Goal: Task Accomplishment & Management: Manage account settings

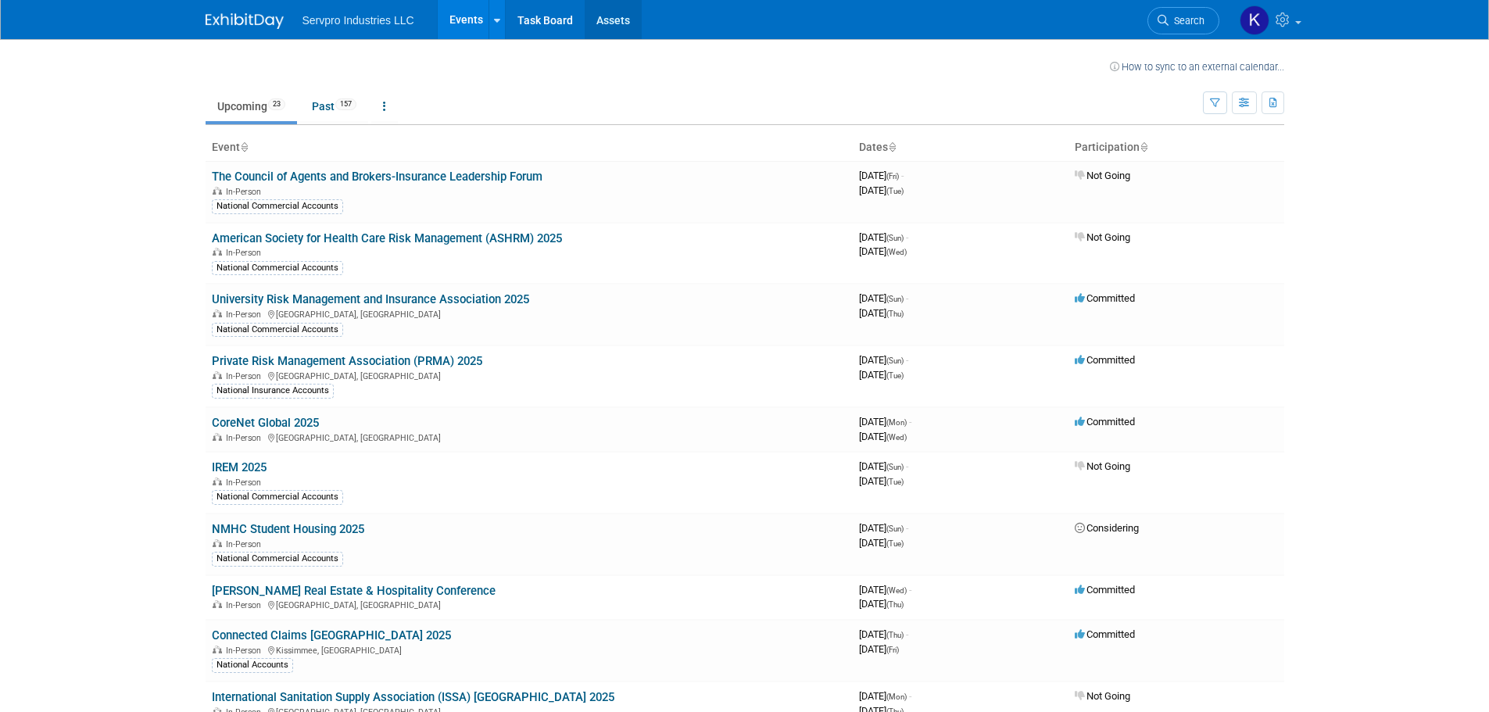
click at [609, 16] on link "Assets" at bounding box center [613, 19] width 57 height 39
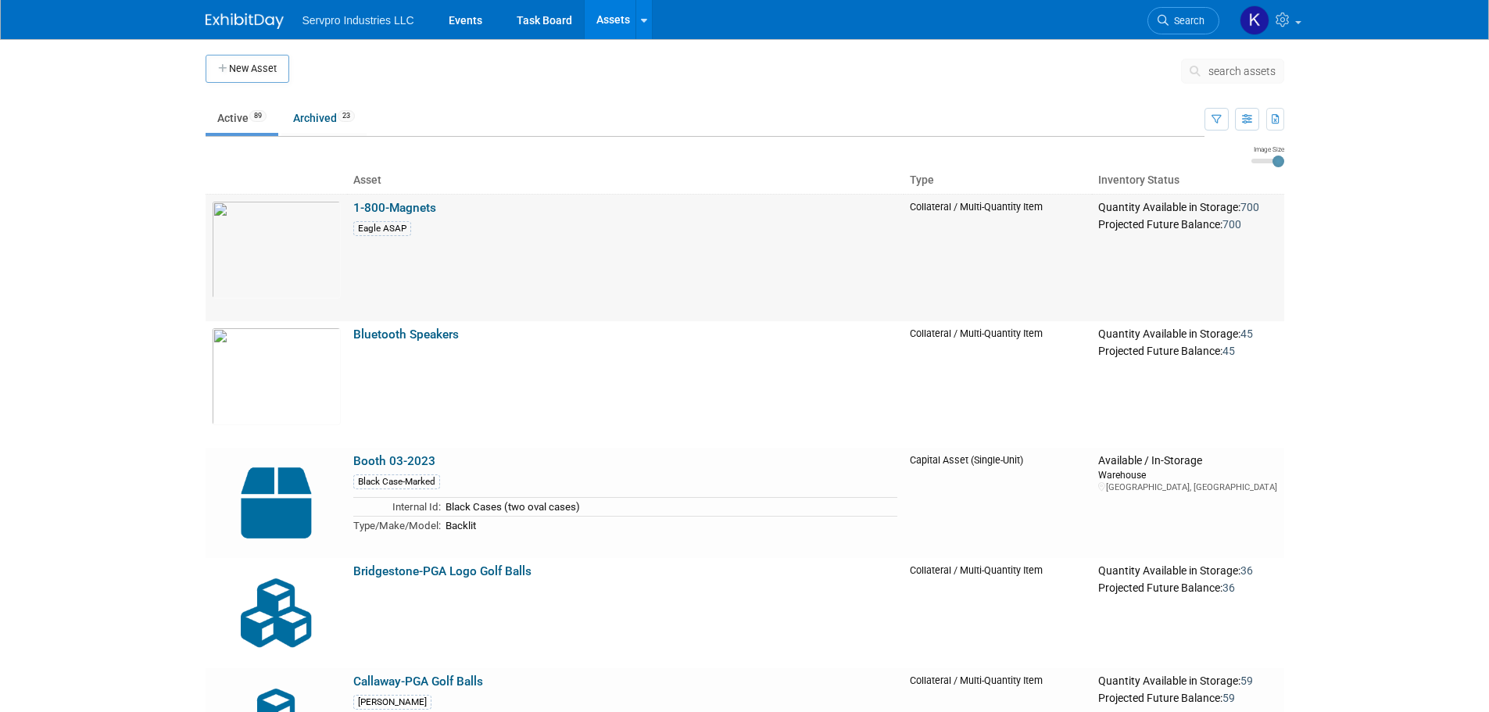
click at [420, 211] on link "1-800-Magnets" at bounding box center [394, 208] width 83 height 14
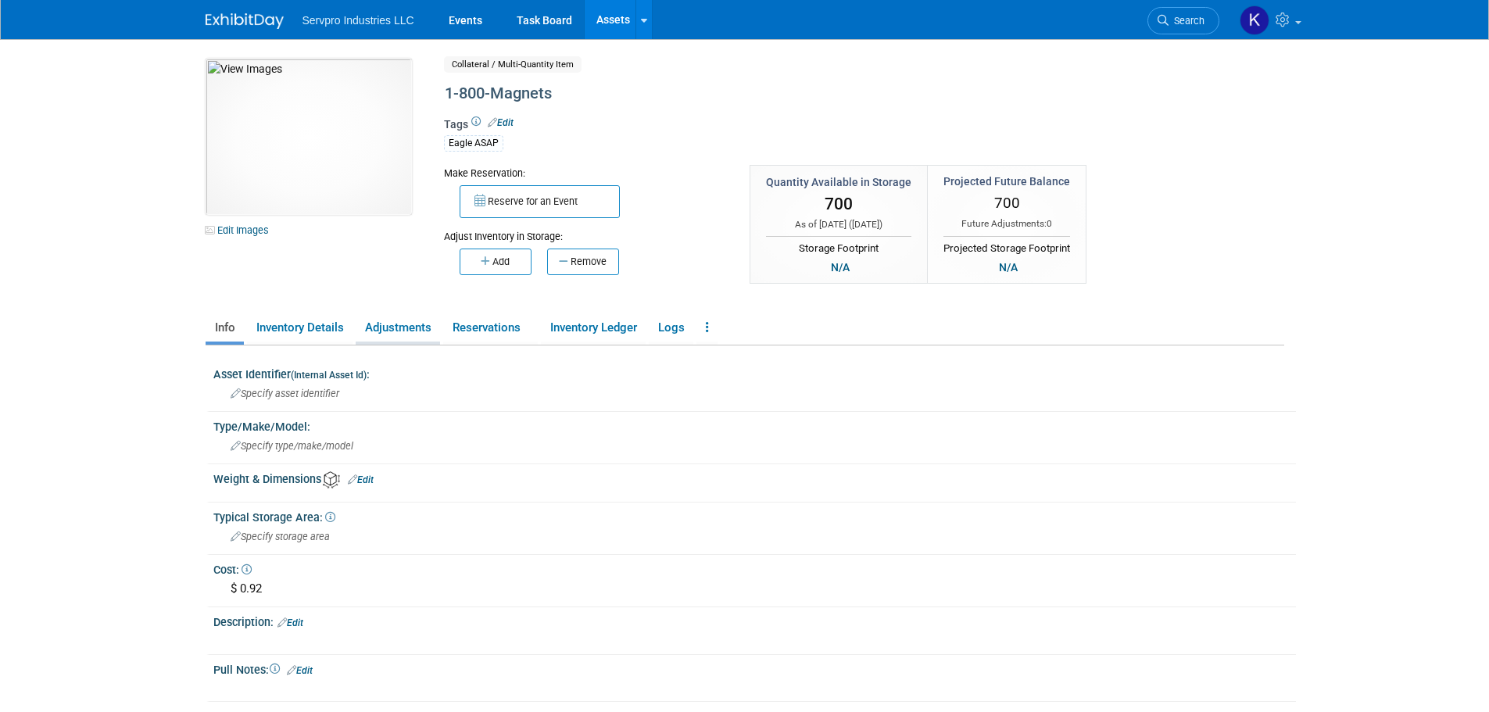
click at [403, 331] on link "Adjustments" at bounding box center [398, 327] width 84 height 27
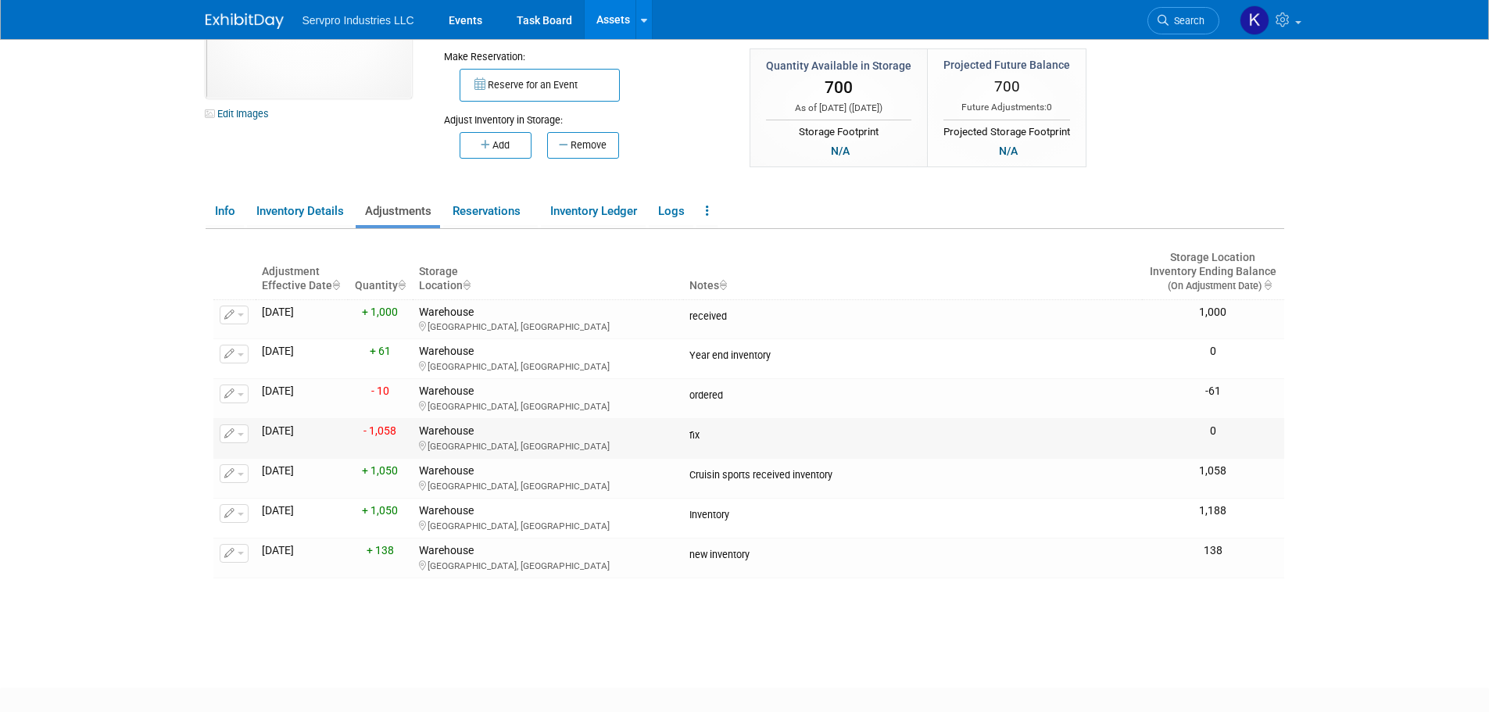
scroll to position [156, 0]
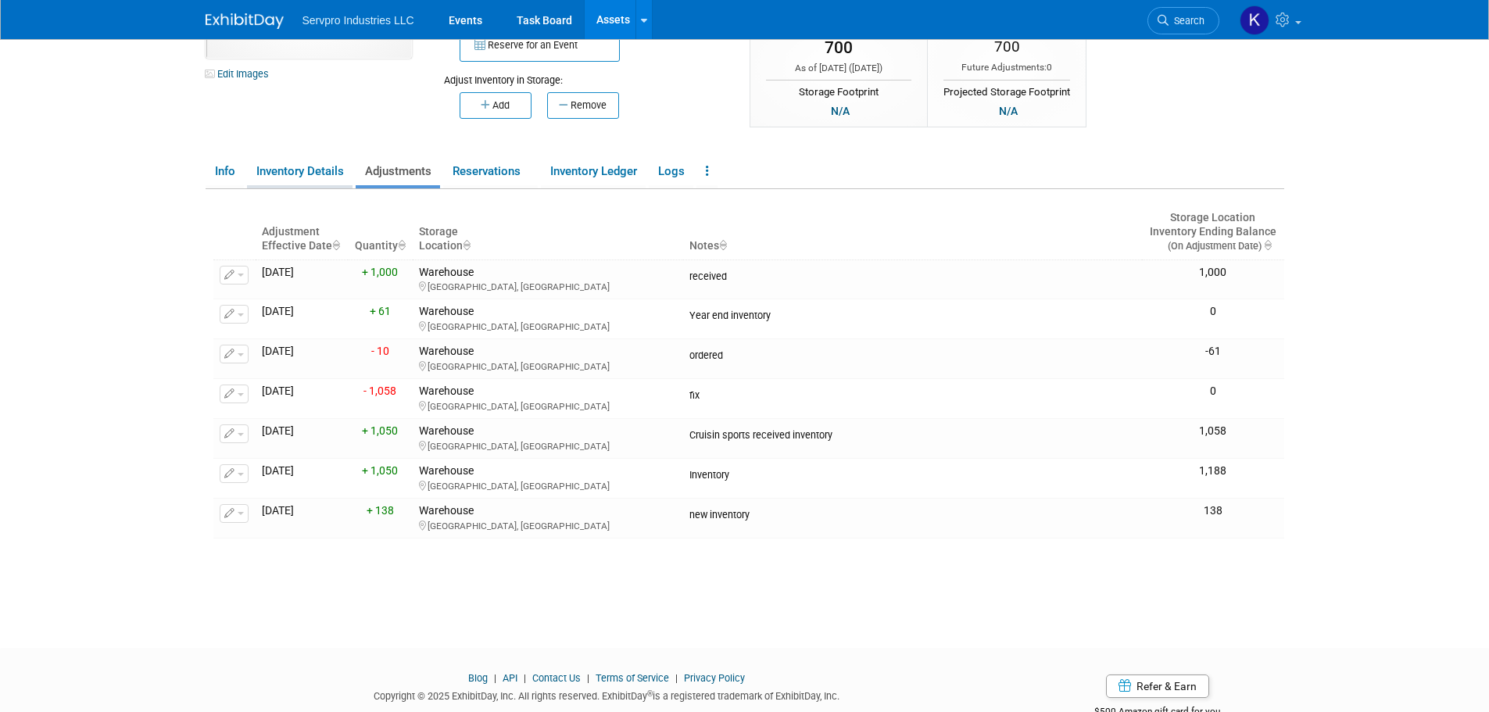
click at [299, 175] on link "Inventory Details" at bounding box center [300, 171] width 106 height 27
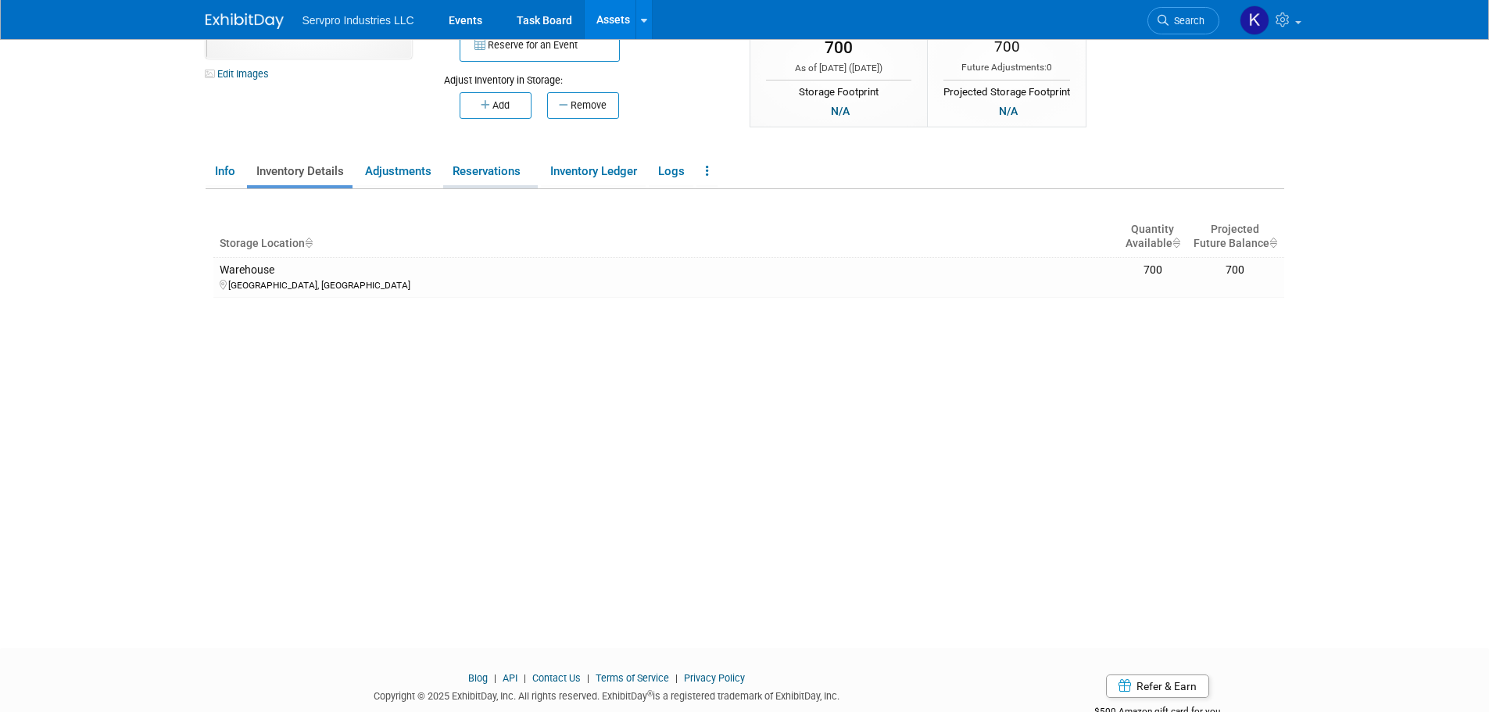
click at [482, 165] on link "Reservations" at bounding box center [490, 171] width 95 height 27
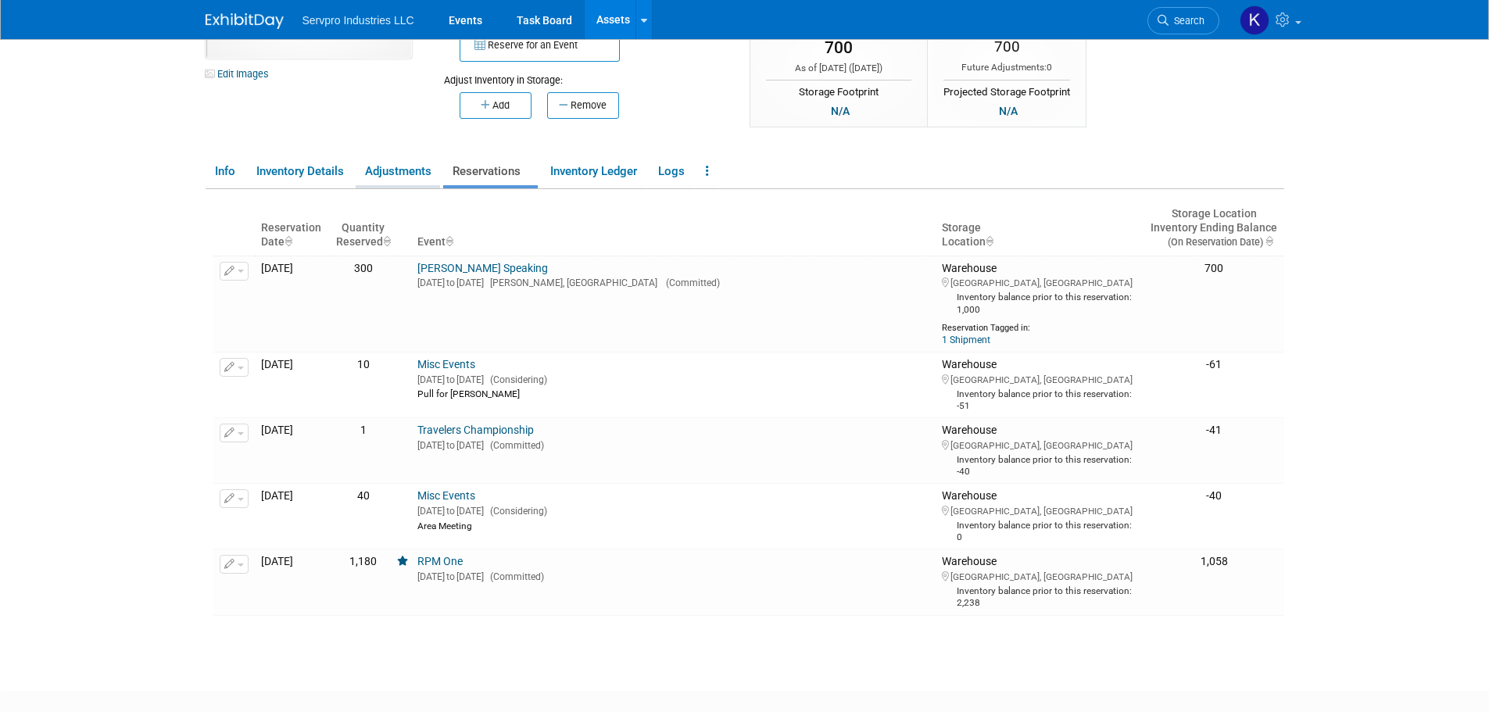
click at [400, 171] on link "Adjustments" at bounding box center [398, 171] width 84 height 27
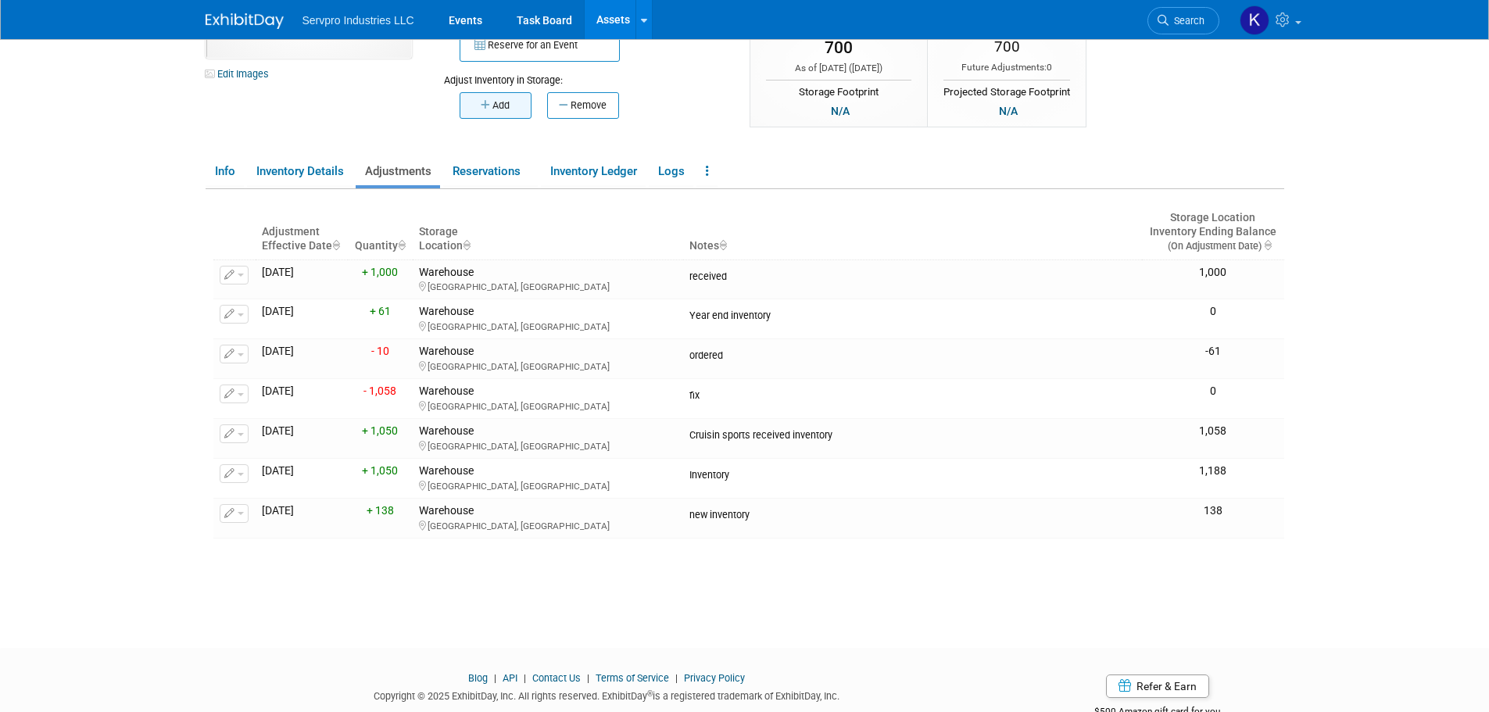
click at [492, 112] on button "Add" at bounding box center [496, 105] width 72 height 27
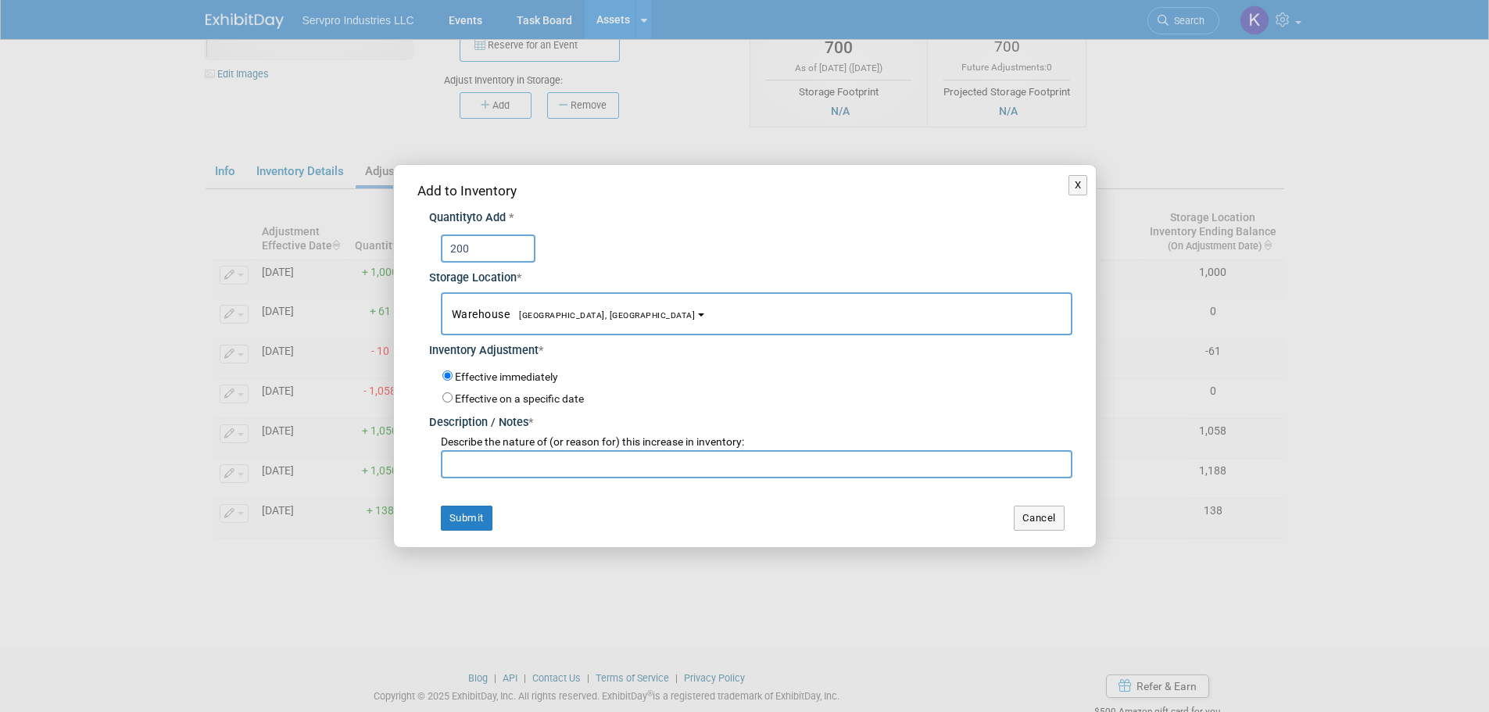
type input "200"
click at [483, 481] on div "Add to Inventory Quantity to Add * 200 Storage Location * Warehouse<span style=…" at bounding box center [745, 356] width 702 height 382
click at [486, 472] on input "text" at bounding box center [757, 464] width 632 height 28
type input "Return from show"
click at [486, 511] on button "Submit" at bounding box center [467, 518] width 52 height 25
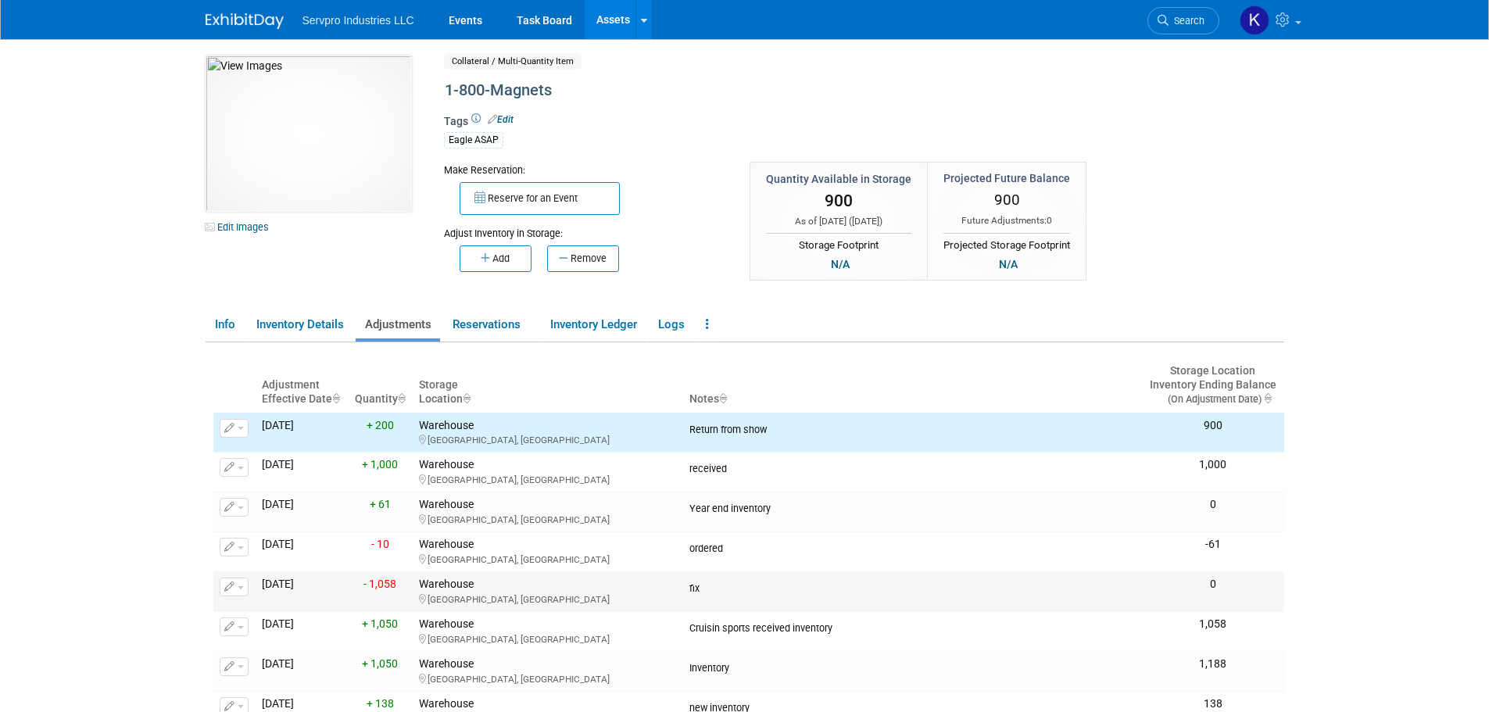
scroll to position [0, 0]
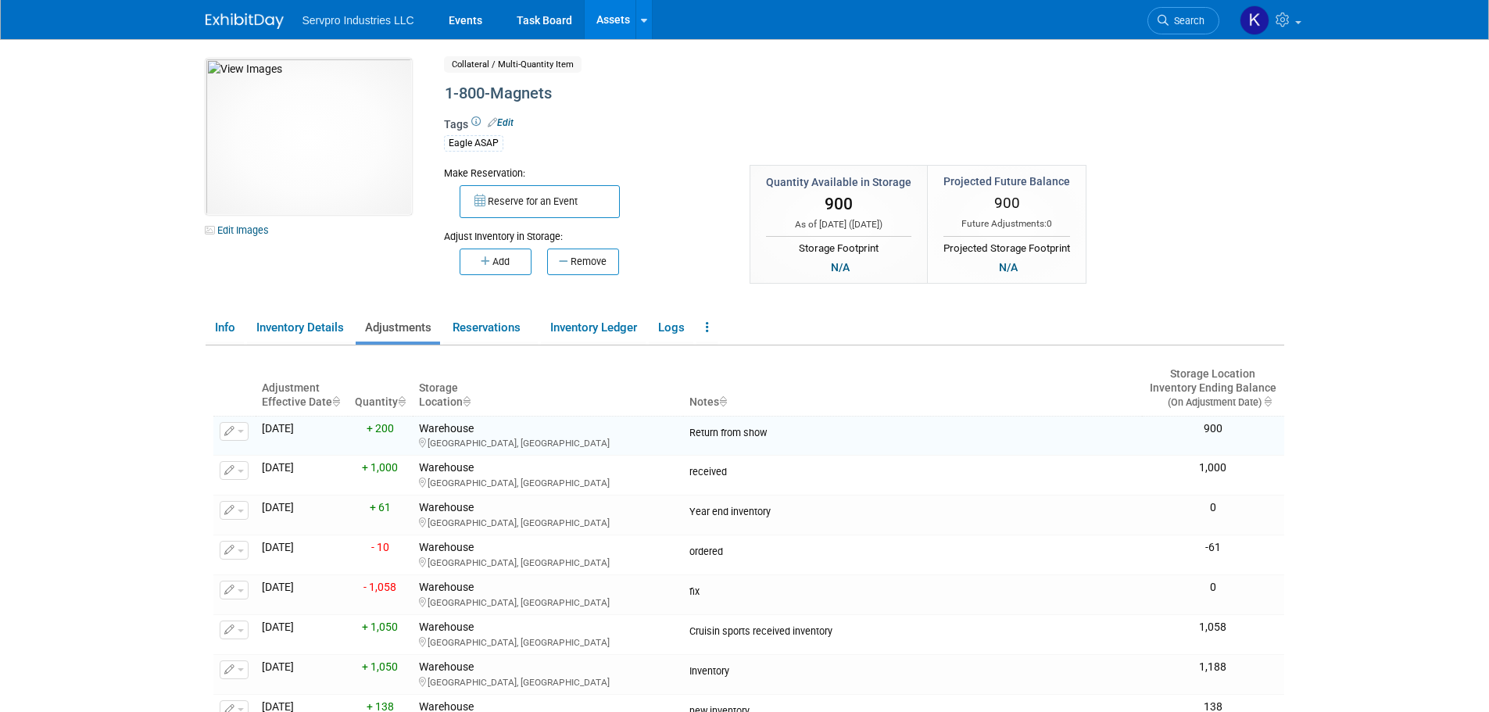
click at [608, 8] on link "Assets" at bounding box center [613, 19] width 57 height 39
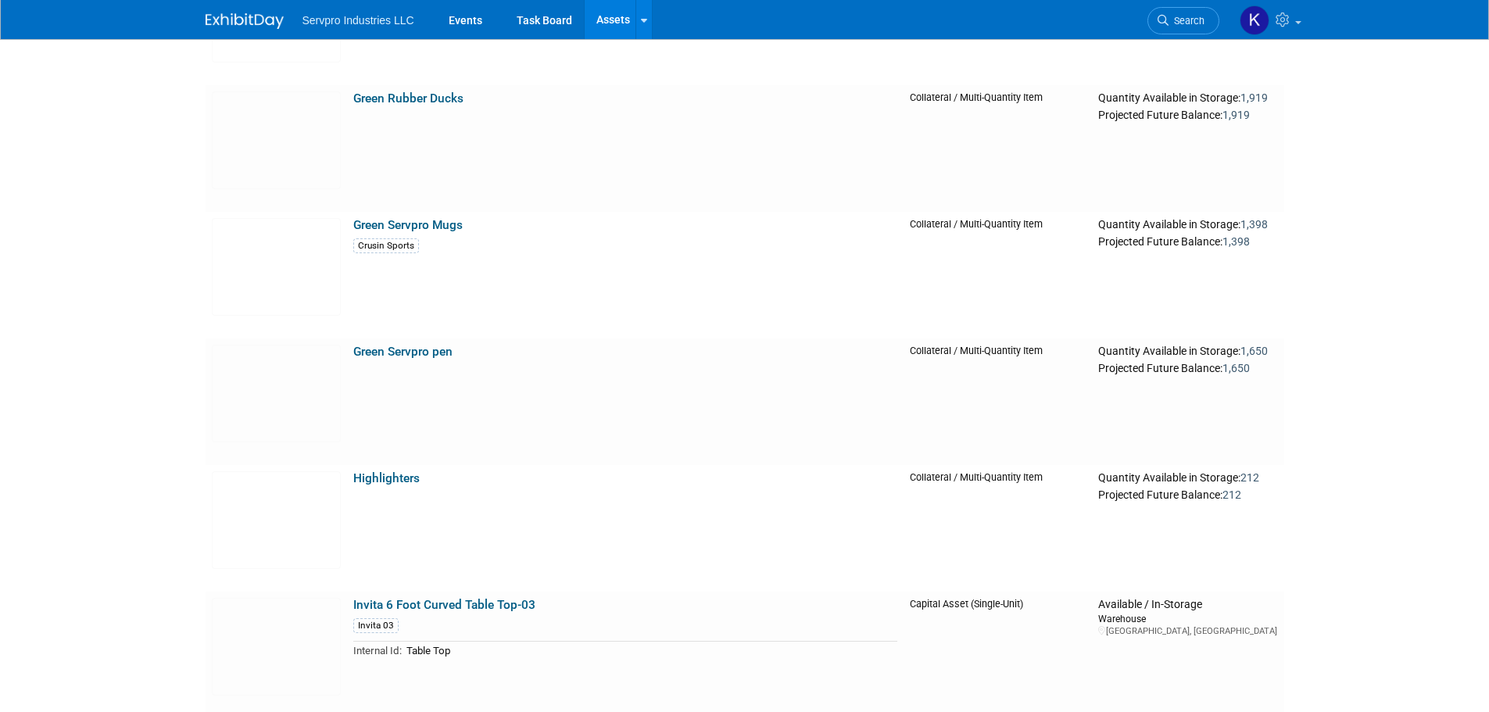
scroll to position [2110, 0]
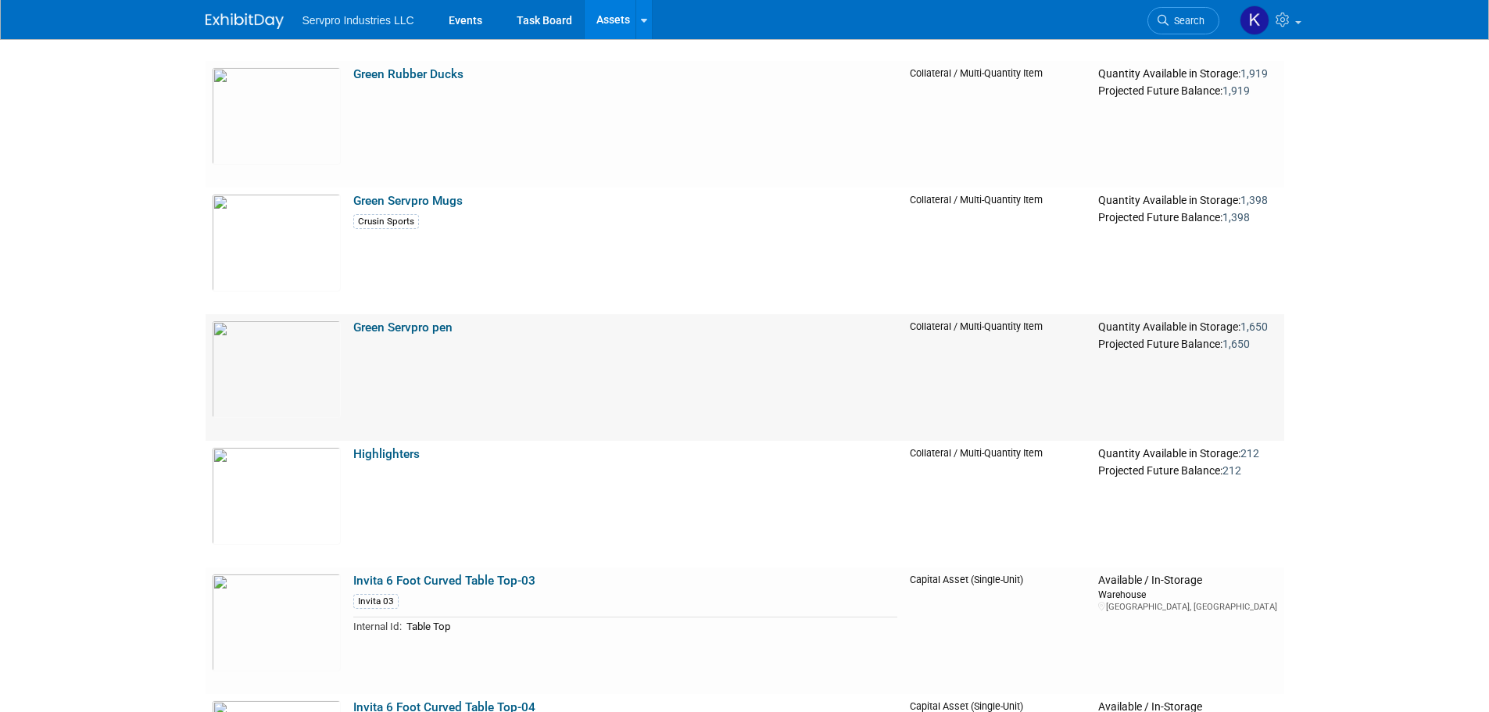
click at [435, 325] on link "Green Servpro pen" at bounding box center [402, 327] width 99 height 14
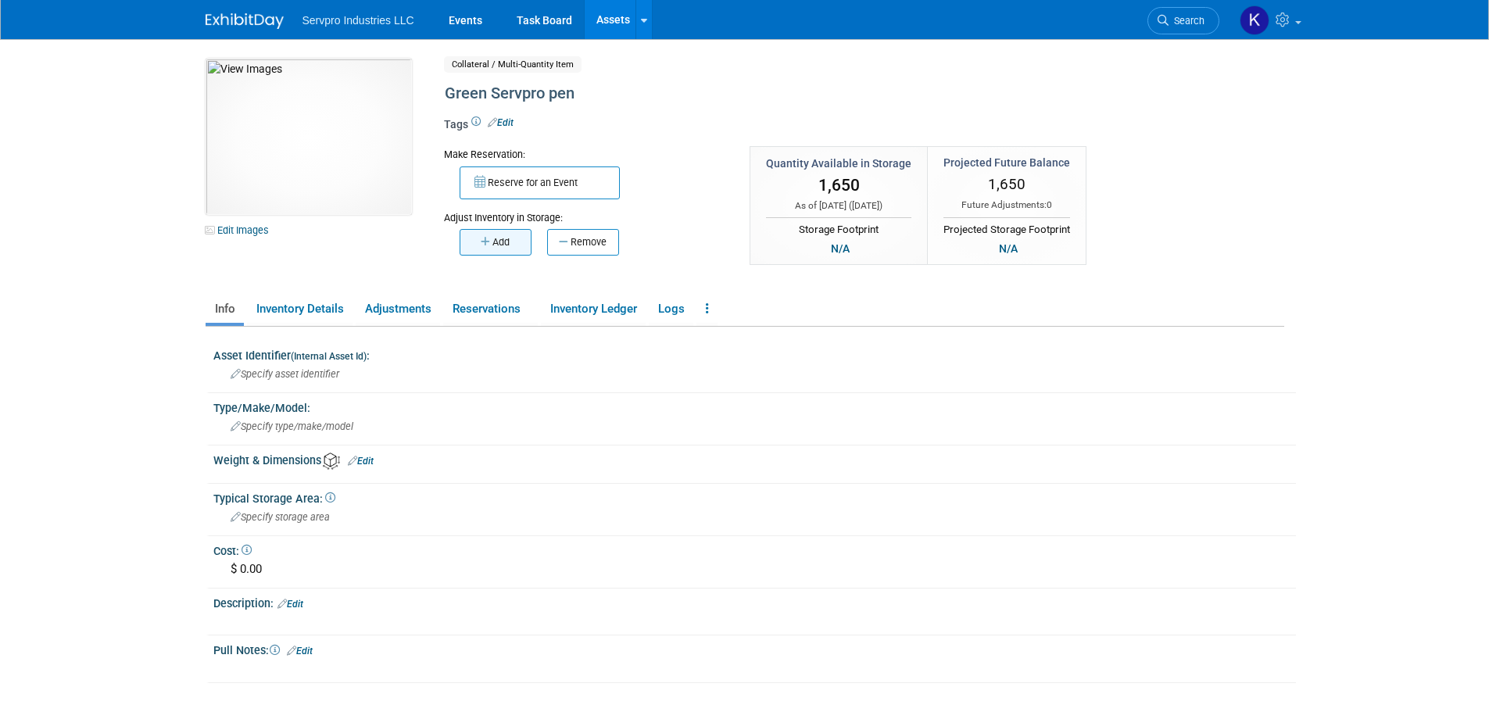
click at [481, 242] on icon "button" at bounding box center [487, 242] width 12 height 10
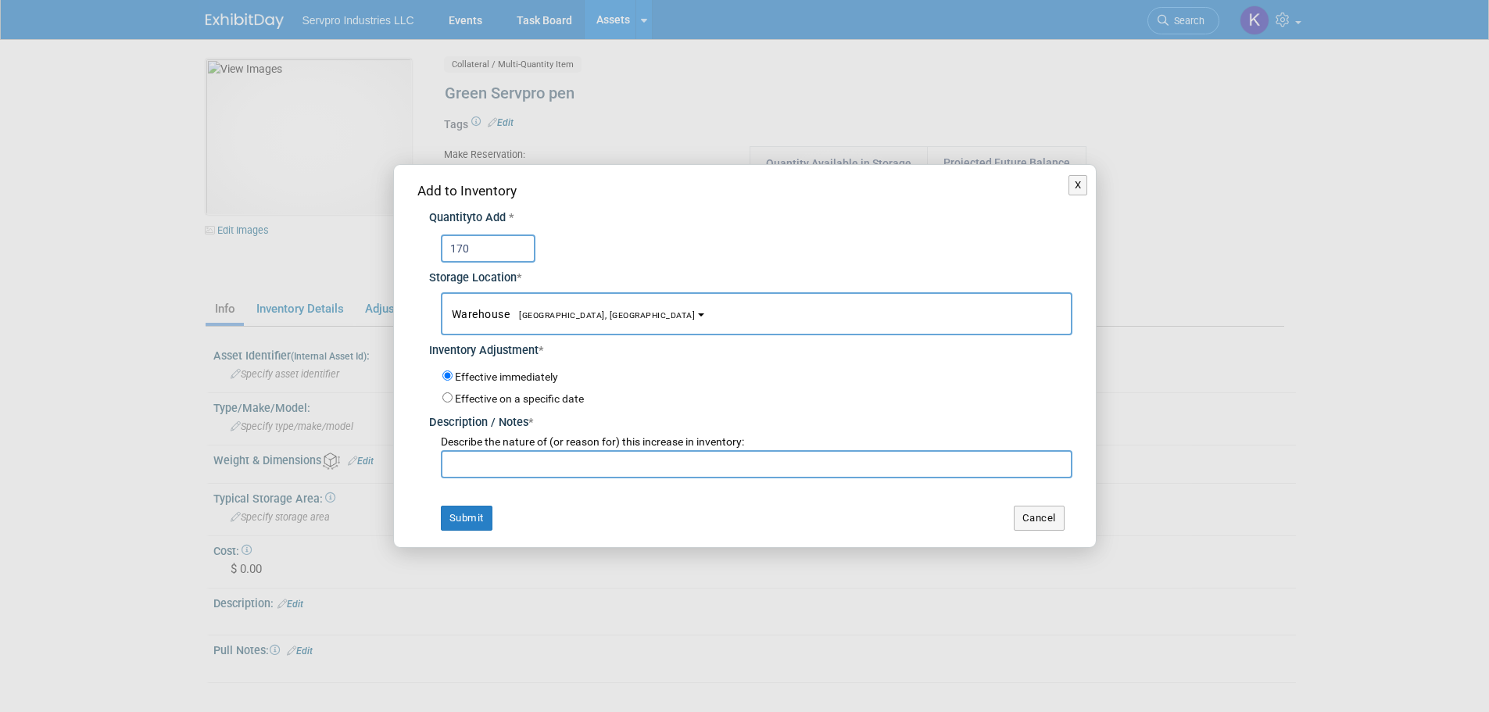
type input "170"
click at [505, 456] on input "text" at bounding box center [757, 464] width 632 height 28
type input "Return from show"
click at [481, 510] on button "Submit" at bounding box center [467, 518] width 52 height 25
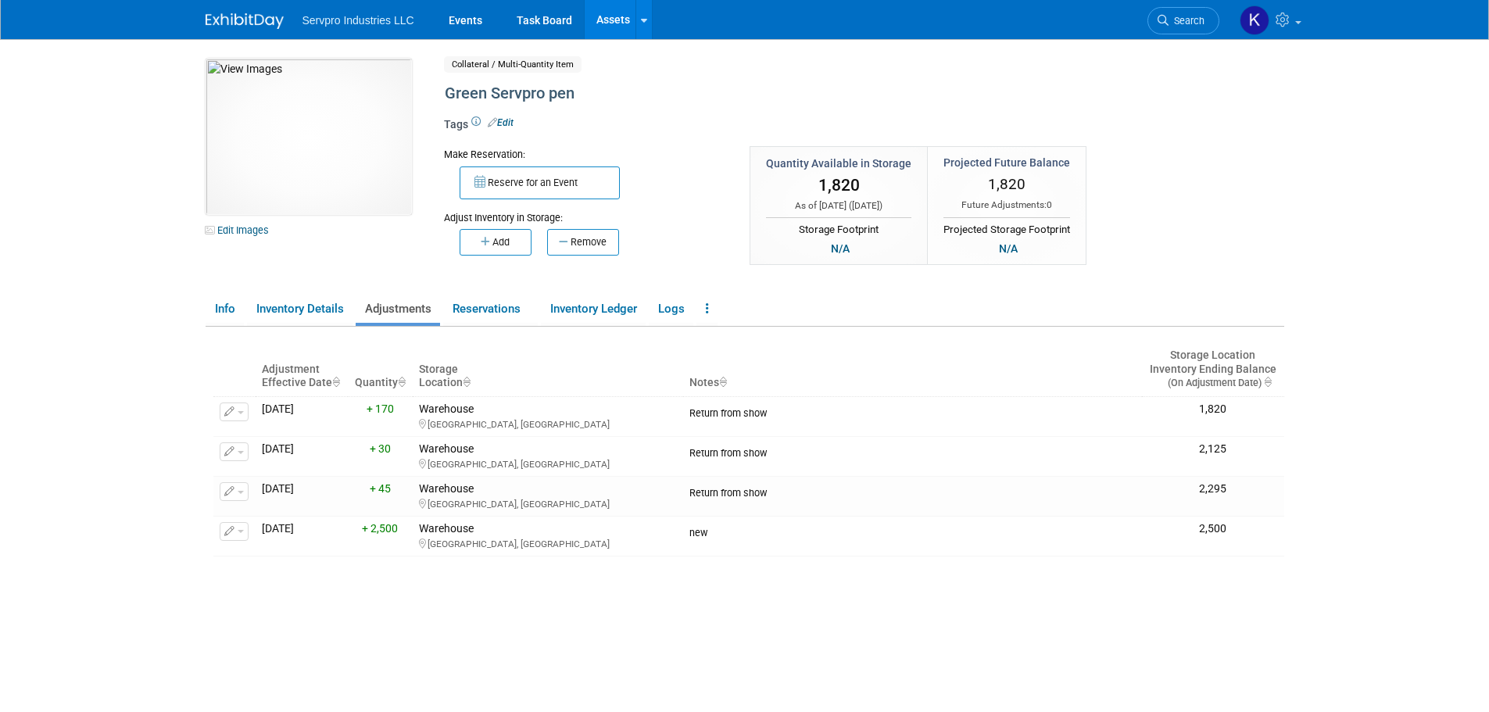
click at [621, 16] on link "Assets" at bounding box center [613, 19] width 57 height 39
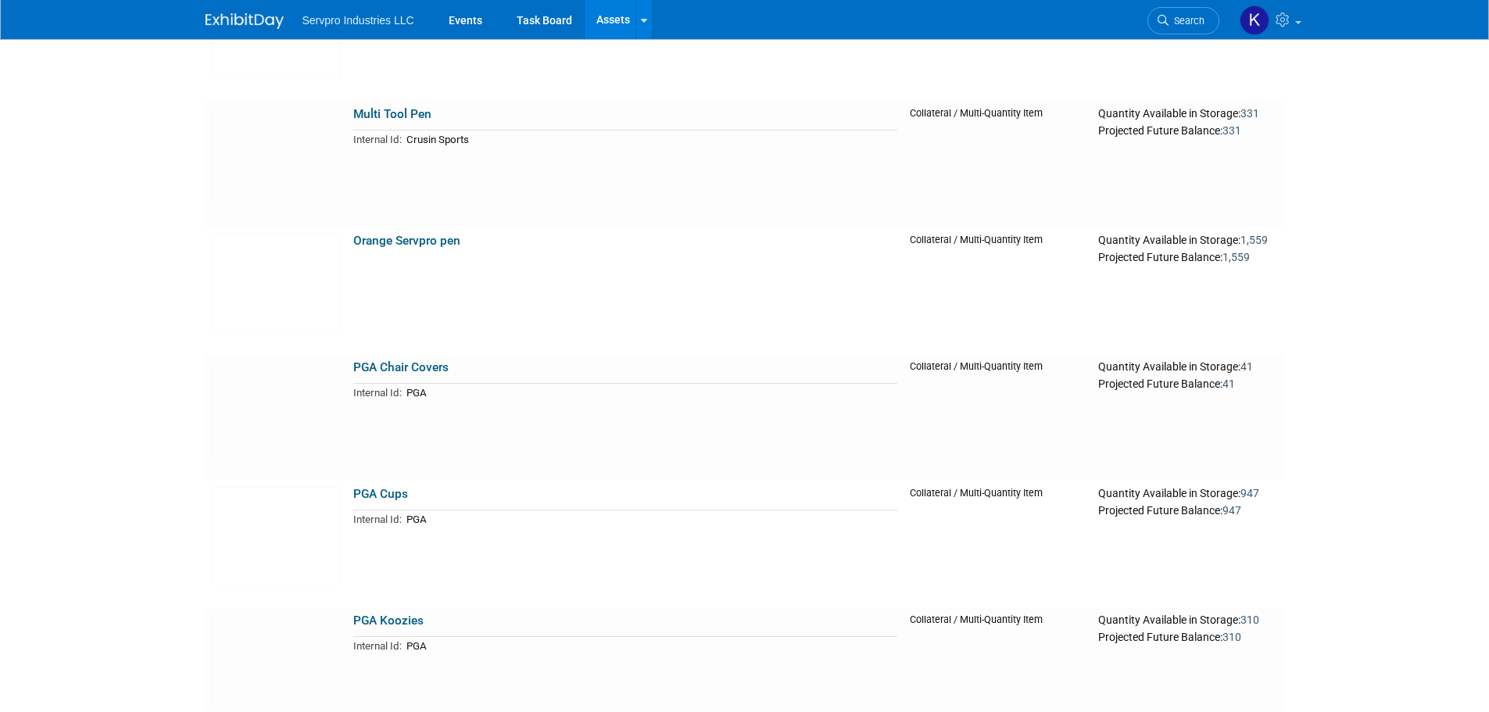
scroll to position [3632, 0]
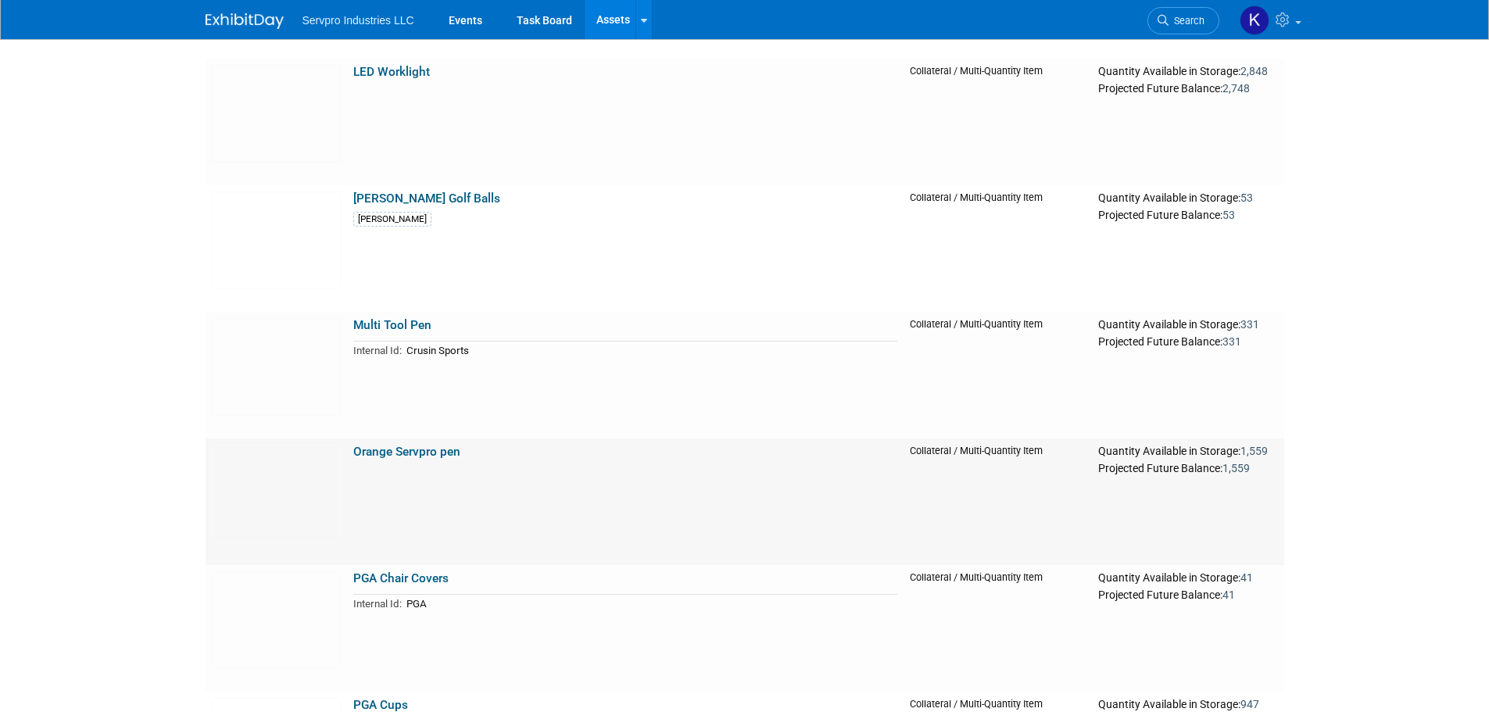
click at [385, 449] on link "Orange Servpro pen" at bounding box center [406, 452] width 107 height 14
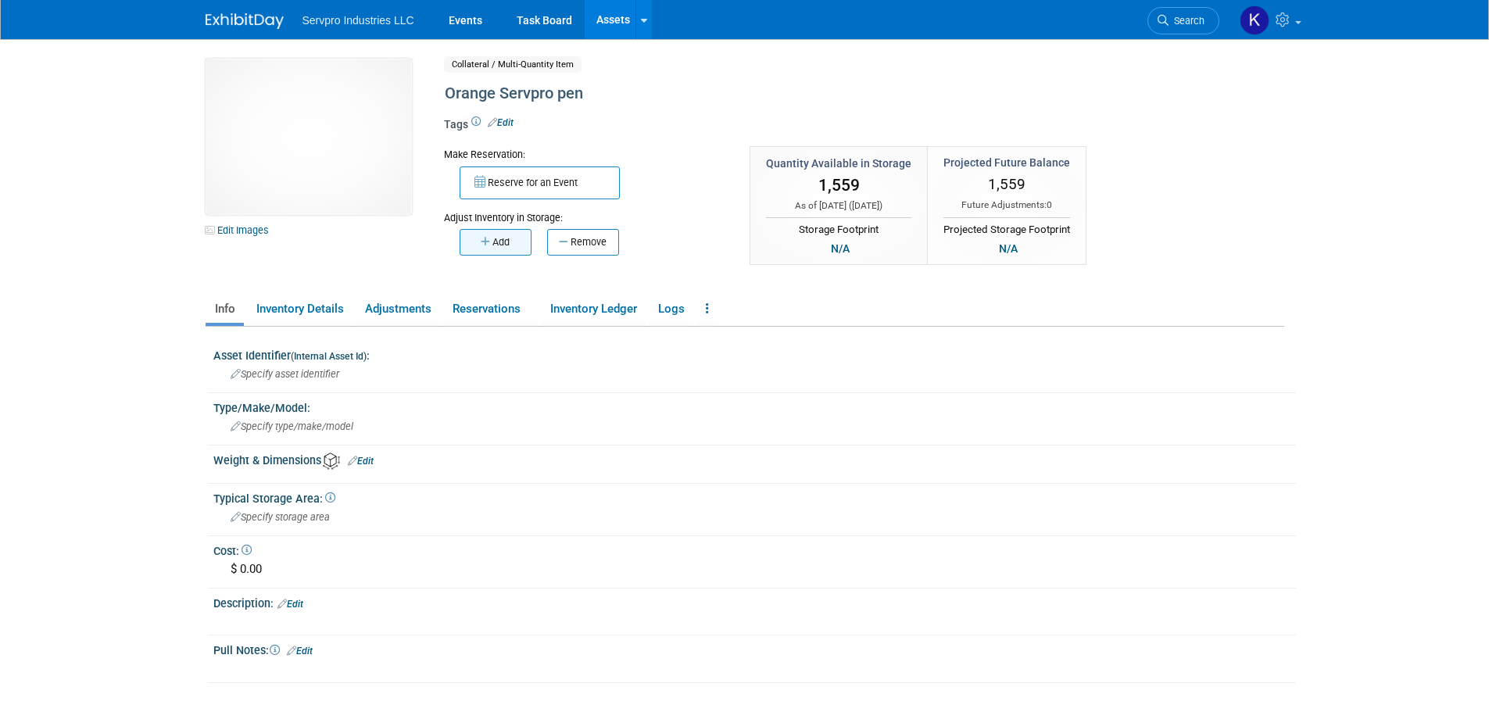
click at [506, 238] on button "Add" at bounding box center [496, 242] width 72 height 27
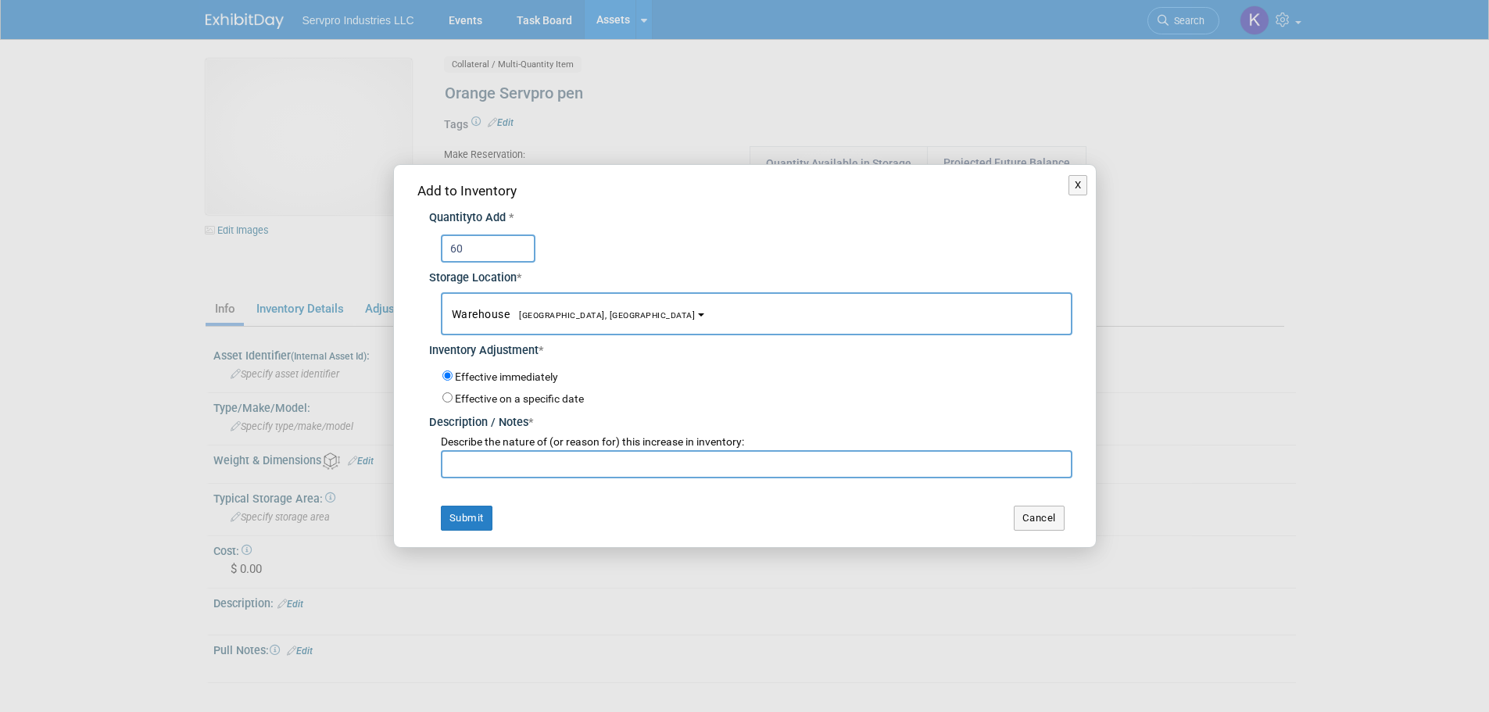
type input "60"
click at [473, 467] on input "text" at bounding box center [757, 464] width 632 height 28
type input "Return from show"
click at [480, 517] on button "Submit" at bounding box center [467, 518] width 52 height 25
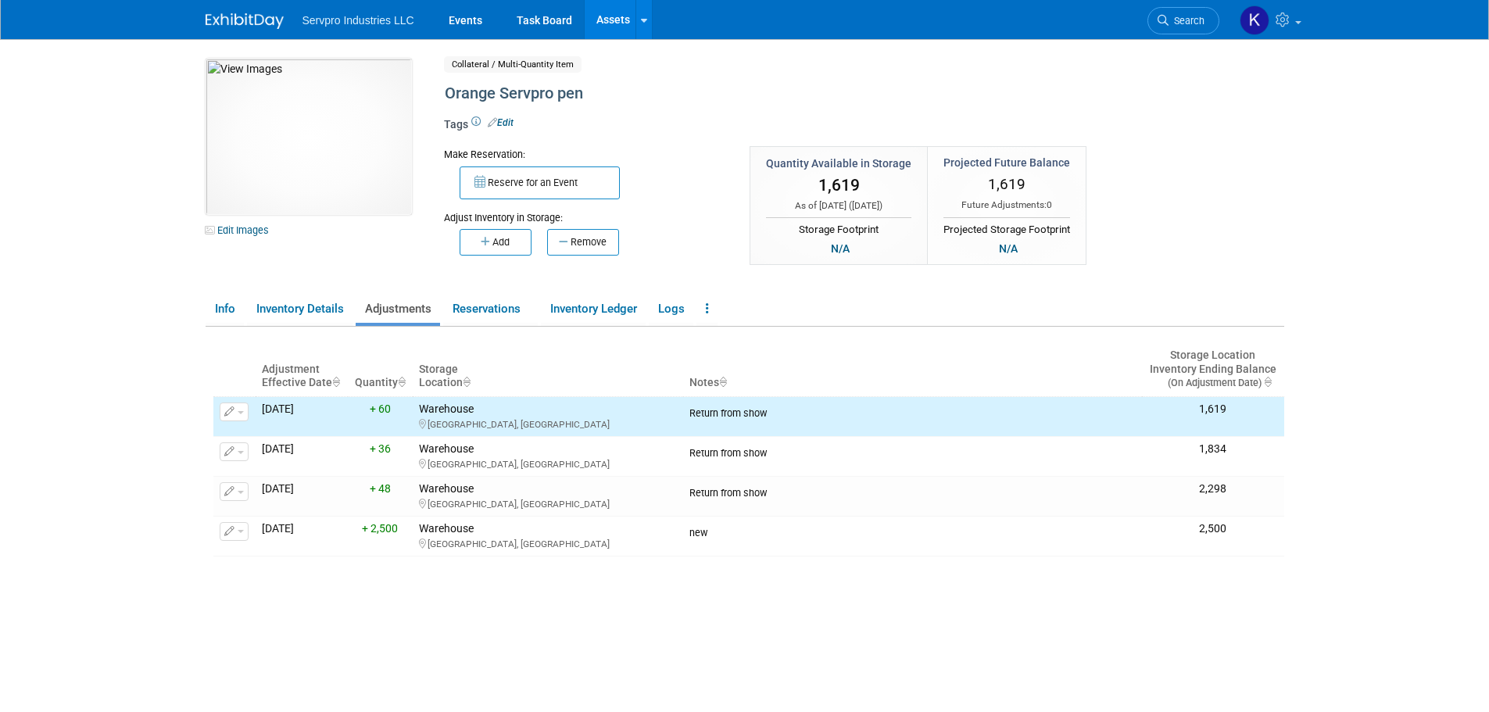
click at [615, 20] on link "Assets" at bounding box center [613, 19] width 57 height 39
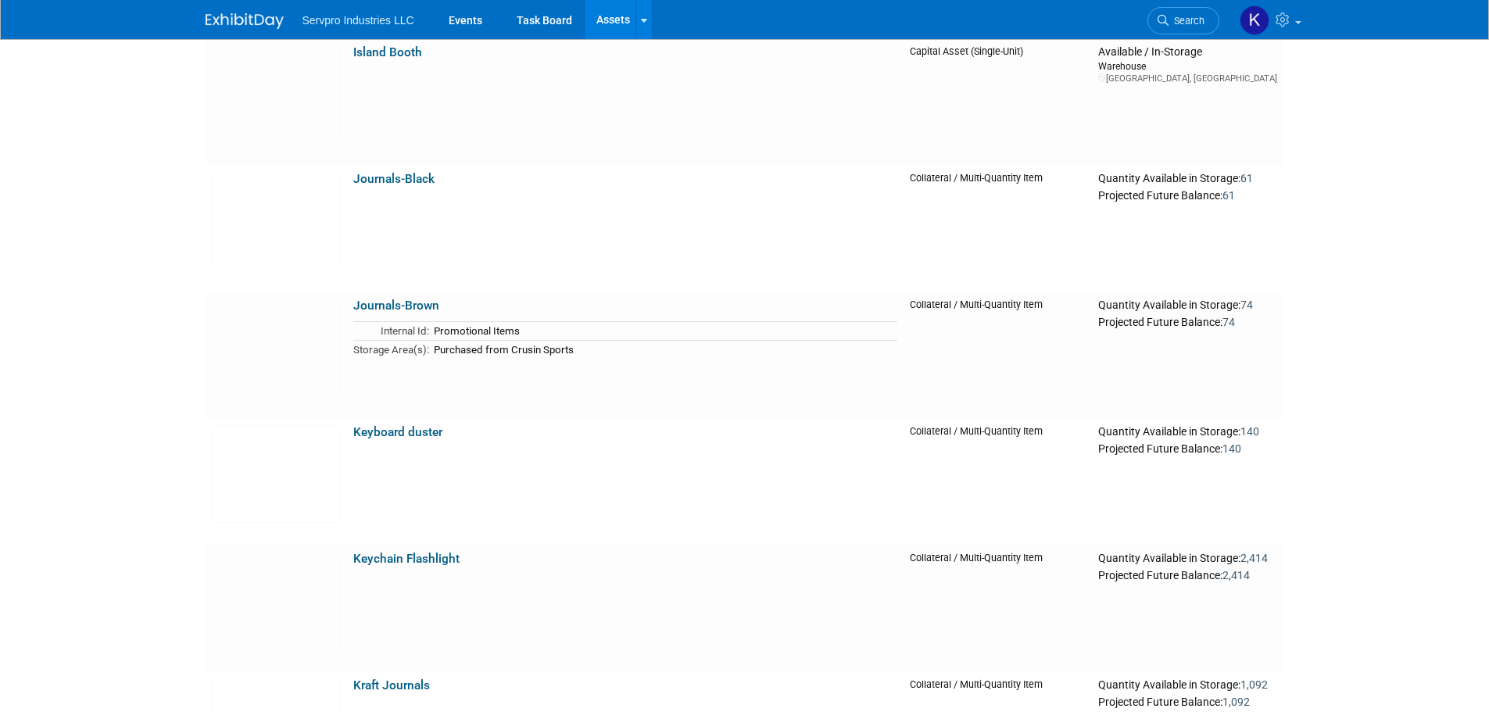
scroll to position [2970, 0]
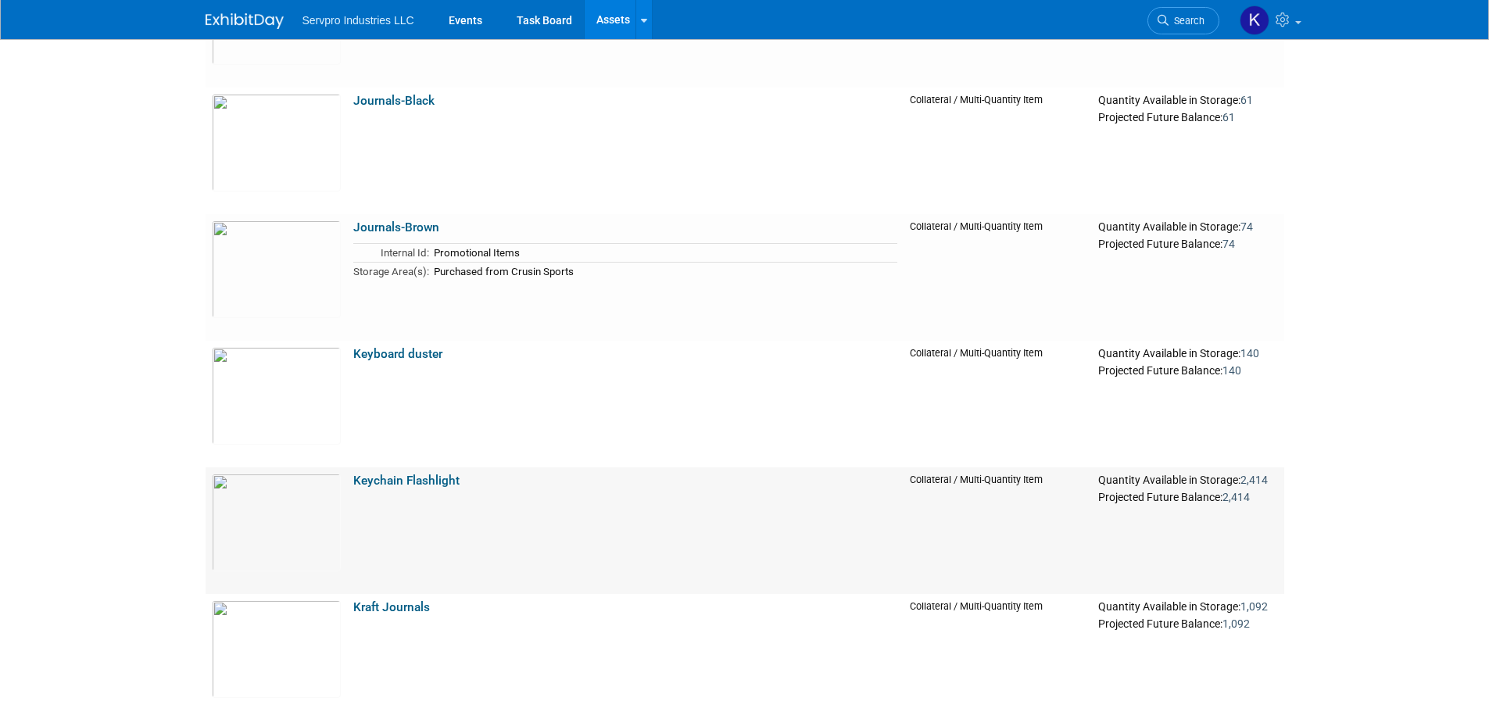
click at [435, 483] on link "Keychain Flashlight" at bounding box center [406, 481] width 106 height 14
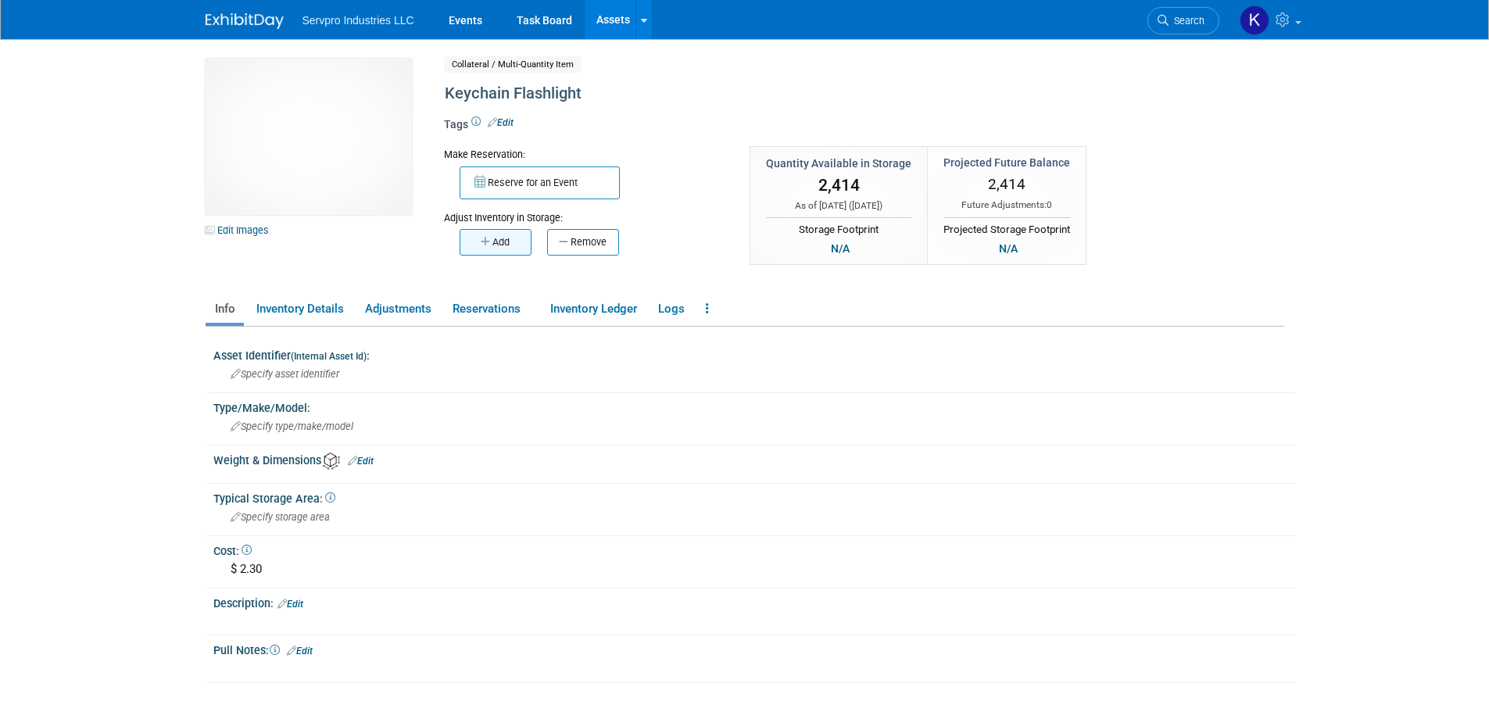
click at [501, 246] on button "Add" at bounding box center [496, 242] width 72 height 27
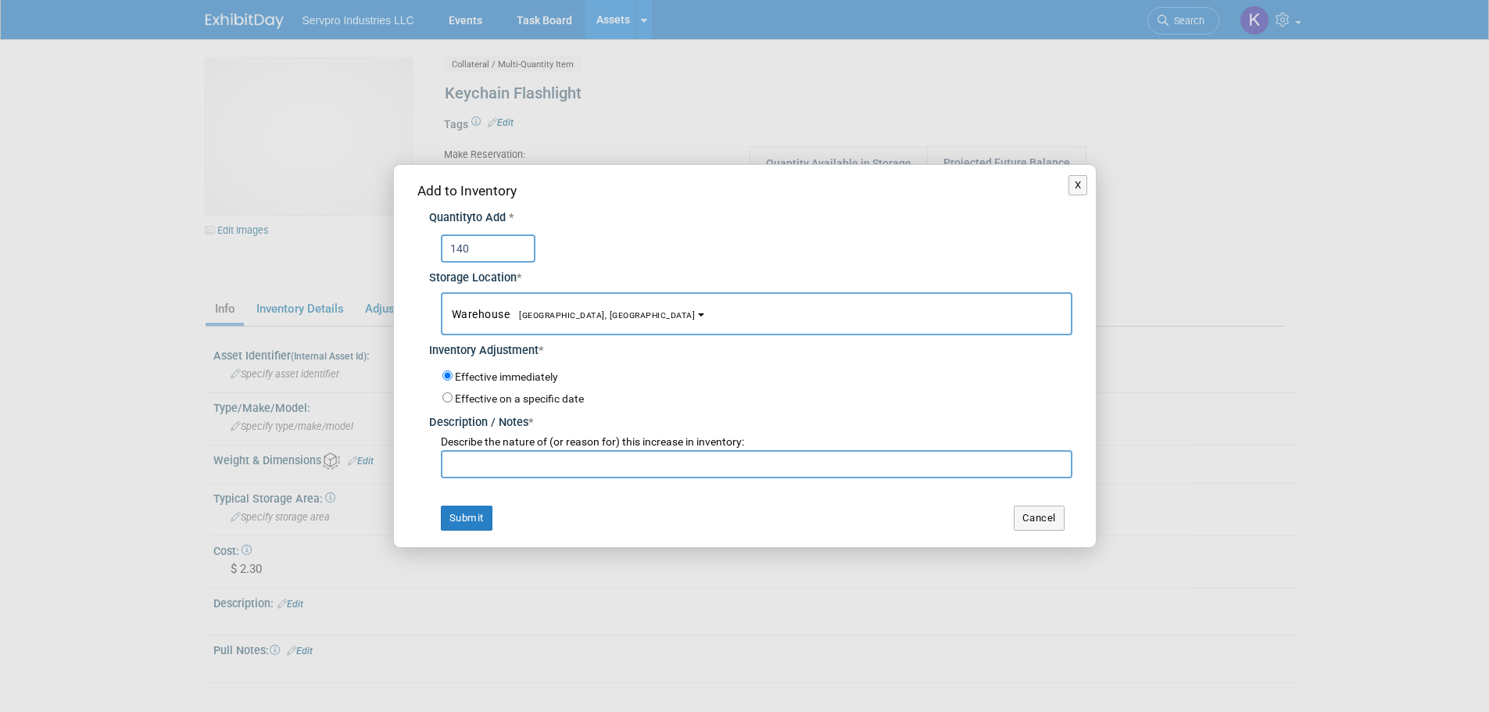
type input "140"
click at [481, 463] on input "text" at bounding box center [757, 464] width 632 height 28
type input "Return from show"
click at [477, 510] on button "Submit" at bounding box center [467, 518] width 52 height 25
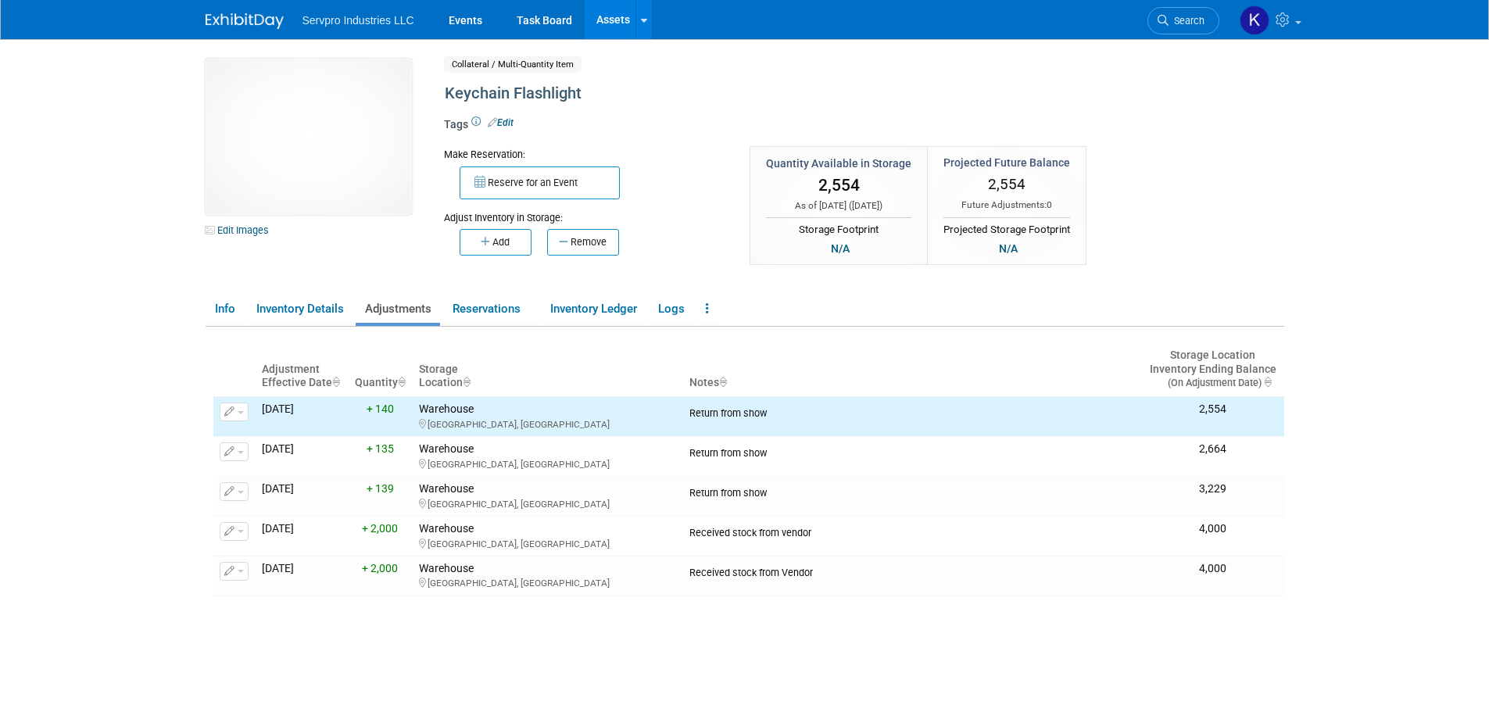
click at [619, 20] on link "Assets" at bounding box center [613, 19] width 57 height 39
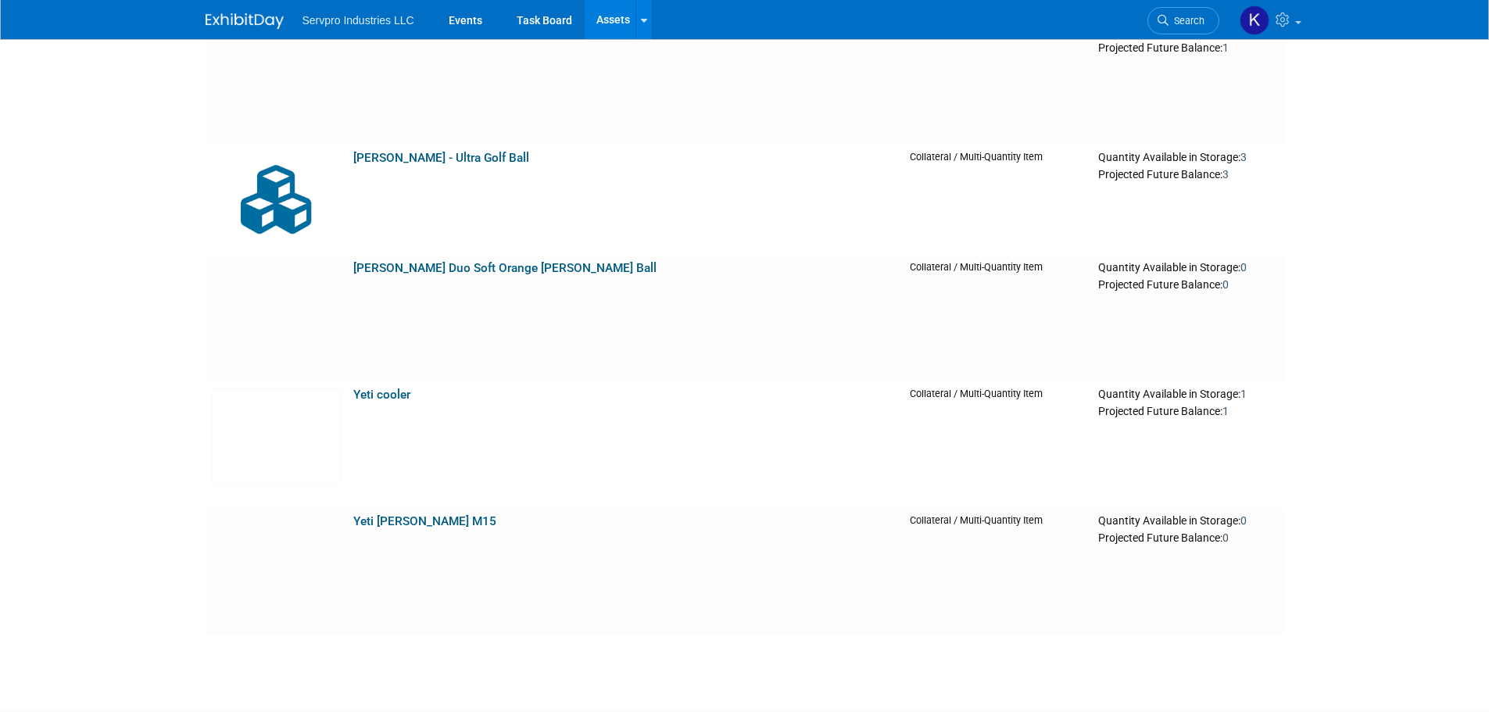
scroll to position [10805, 0]
